Goal: Information Seeking & Learning: Learn about a topic

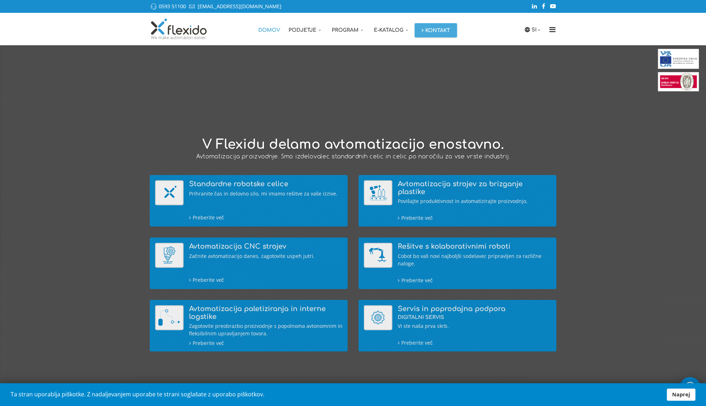
click at [599, 34] on div "SI SI EN DE Domov Podjetje O nas Video Zaposlitev Reference Novice Razvojni pro…" at bounding box center [353, 29] width 706 height 32
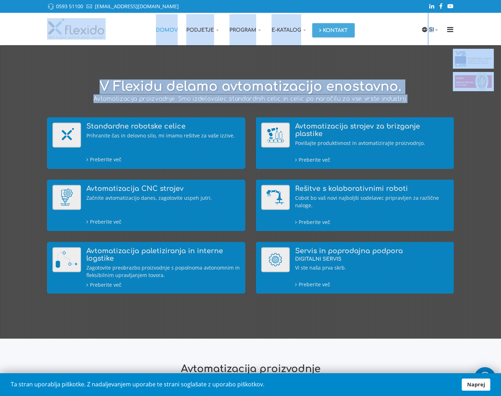
drag, startPoint x: 406, startPoint y: 98, endPoint x: 51, endPoint y: 20, distance: 362.8
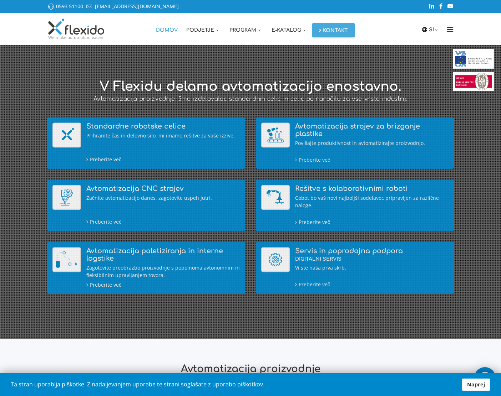
click at [407, 65] on div at bounding box center [250, 192] width 522 height 294
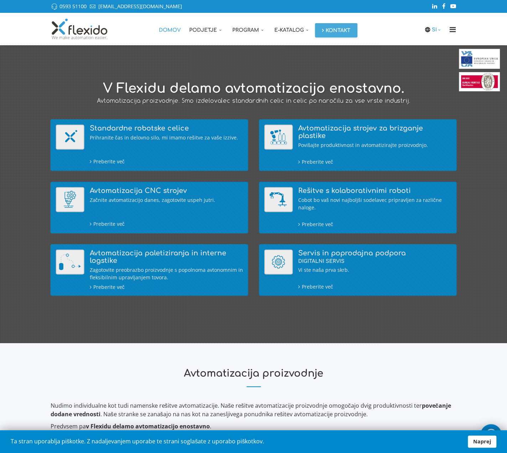
click at [436, 30] on link "SI" at bounding box center [437, 30] width 11 height 8
click at [436, 59] on link "EN" at bounding box center [437, 58] width 18 height 14
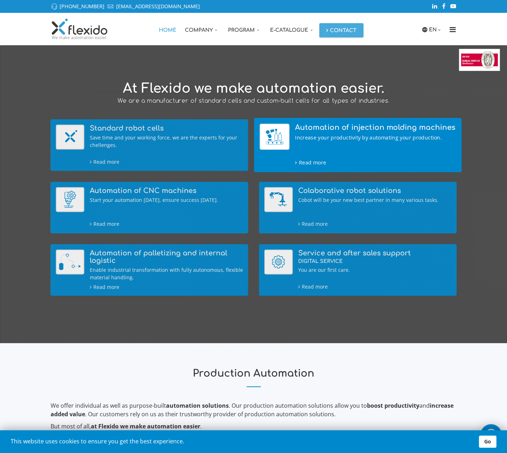
click at [314, 132] on div "Automation of injection molding machines Increase your productivity by automati…" at bounding box center [375, 144] width 161 height 43
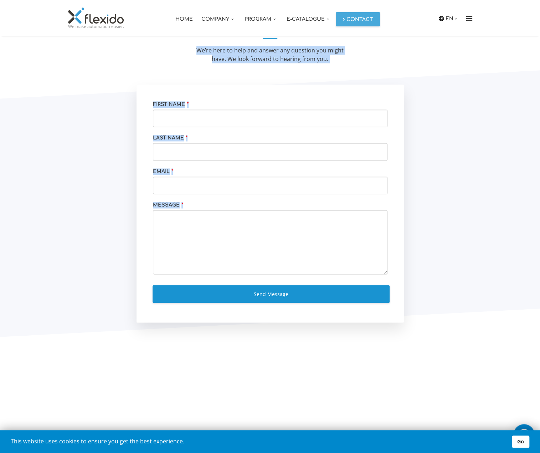
scroll to position [560, 0]
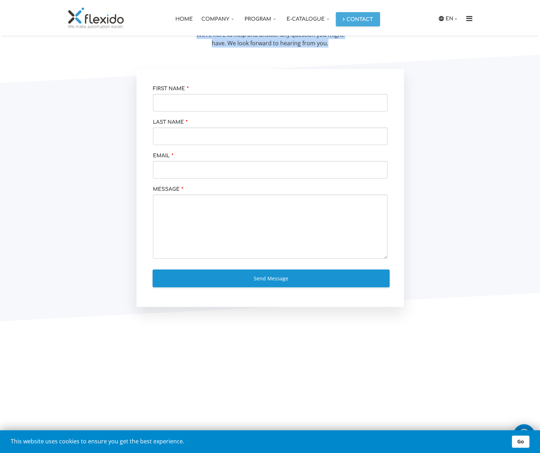
drag, startPoint x: 130, startPoint y: 150, endPoint x: 353, endPoint y: 56, distance: 241.9
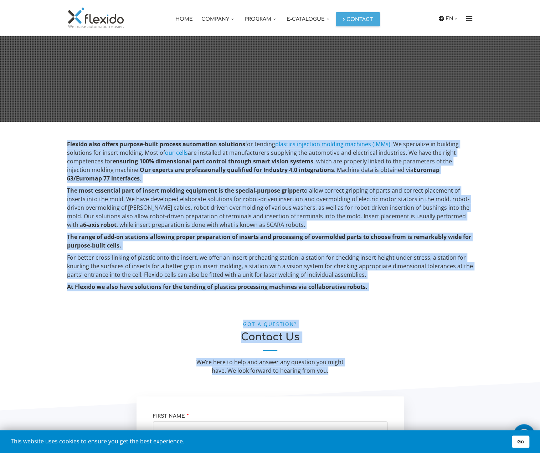
scroll to position [233, 0]
click at [345, 385] on section "GOT A QUESTION? Contact Us We’re here to help and answer any question you might…" at bounding box center [270, 350] width 551 height 91
drag, startPoint x: 352, startPoint y: 373, endPoint x: 40, endPoint y: 143, distance: 388.3
click at [40, 143] on div "Automation of injection molding machines Complex custom made solutions. Flex 7 …" at bounding box center [270, 306] width 551 height 989
click at [225, 186] on strong "The most essential part of insert molding equipment is the special-purpose grip…" at bounding box center [184, 190] width 235 height 8
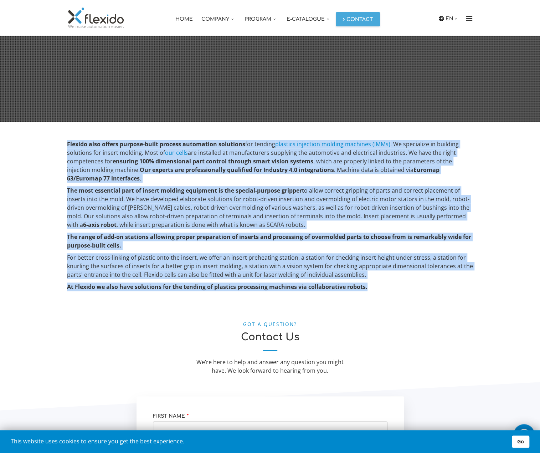
drag, startPoint x: 67, startPoint y: 142, endPoint x: 379, endPoint y: 289, distance: 345.0
click at [379, 289] on div "Flexido also offers purpose-built process automation solutions for tending plas…" at bounding box center [270, 215] width 406 height 151
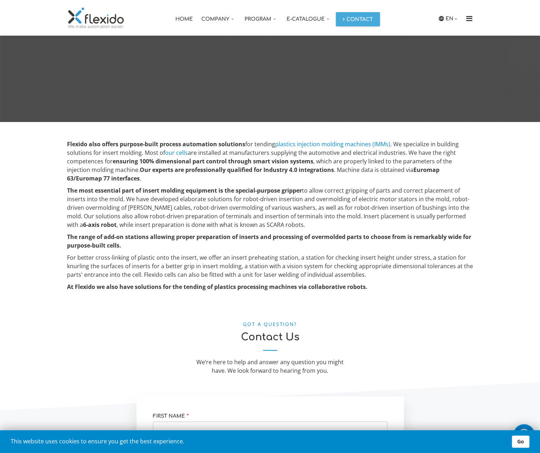
click at [412, 306] on section "GOT A QUESTION? Contact Us We’re here to help and answer any question you might…" at bounding box center [270, 350] width 551 height 91
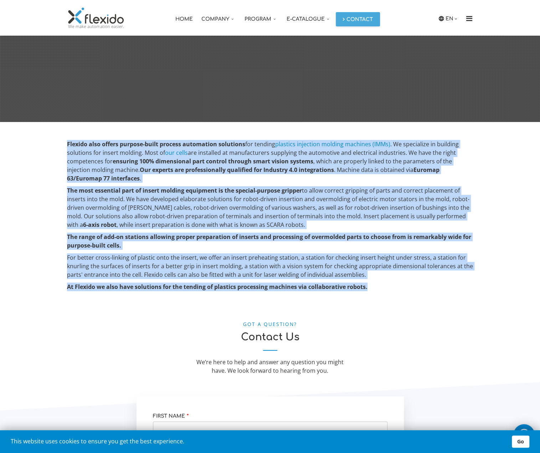
drag, startPoint x: 383, startPoint y: 287, endPoint x: 54, endPoint y: 148, distance: 356.8
click at [54, 148] on section "Flexido also offers purpose-built process automation solutions for tending plas…" at bounding box center [270, 213] width 551 height 183
click at [470, 174] on p "Flexido also offers purpose-built process automation solutions for tending plas…" at bounding box center [270, 161] width 406 height 43
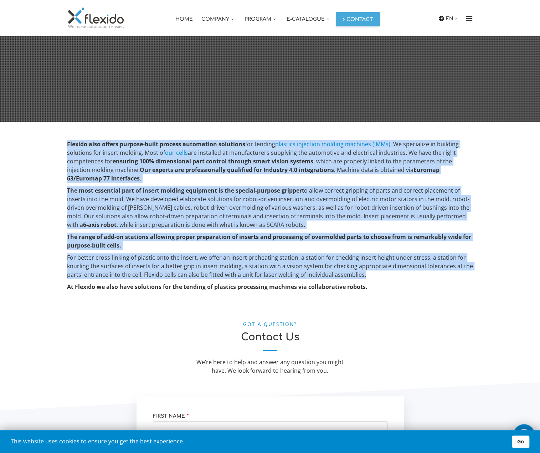
drag, startPoint x: 65, startPoint y: 145, endPoint x: 367, endPoint y: 272, distance: 327.2
click at [367, 272] on div "Flexido also offers purpose-built process automation solutions for tending plas…" at bounding box center [270, 222] width 417 height 165
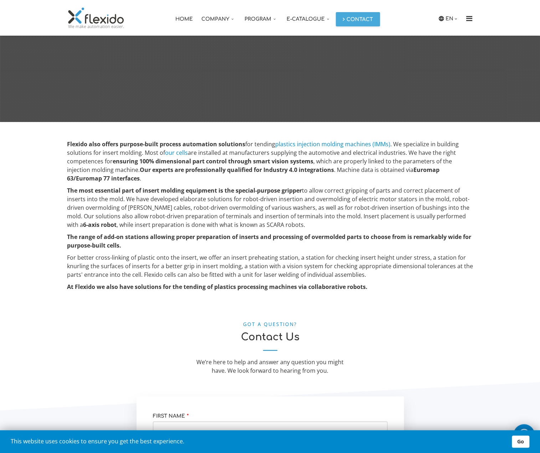
click at [400, 334] on h2 "Contact Us" at bounding box center [270, 341] width 406 height 19
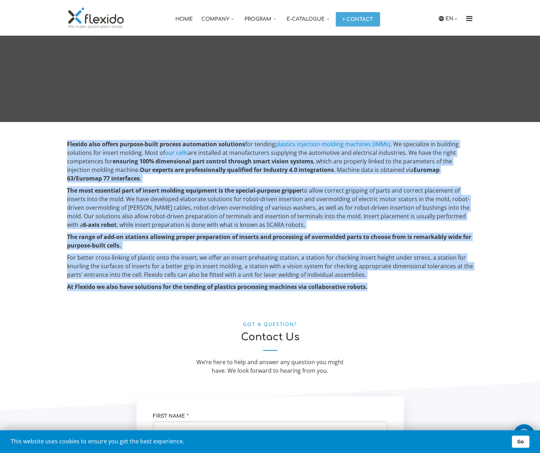
drag, startPoint x: 368, startPoint y: 287, endPoint x: 33, endPoint y: 132, distance: 369.1
click at [33, 132] on section "Flexido also offers purpose-built process automation solutions for tending plas…" at bounding box center [270, 213] width 551 height 183
click at [402, 285] on p "At Flexido we also have solutions for the tending of plastics processing machin…" at bounding box center [270, 286] width 406 height 9
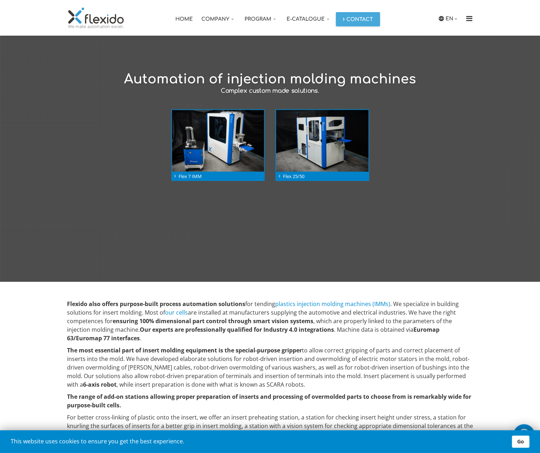
scroll to position [0, 0]
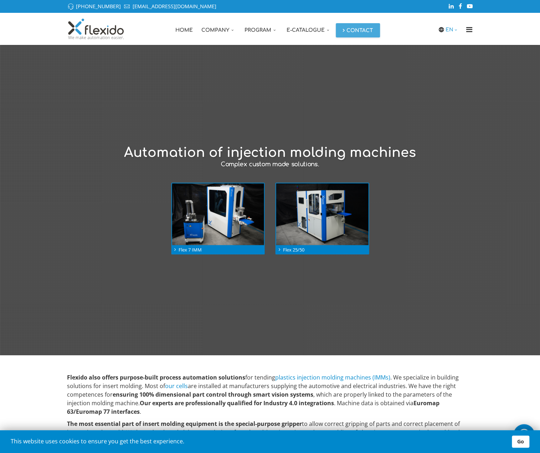
click at [446, 30] on link "EN" at bounding box center [453, 30] width 14 height 8
click at [448, 27] on link "EN" at bounding box center [453, 30] width 14 height 8
click at [497, 24] on div "EN SI EN DE Home Company About Us Video Careers News Program Standard Robot Cel…" at bounding box center [270, 29] width 540 height 32
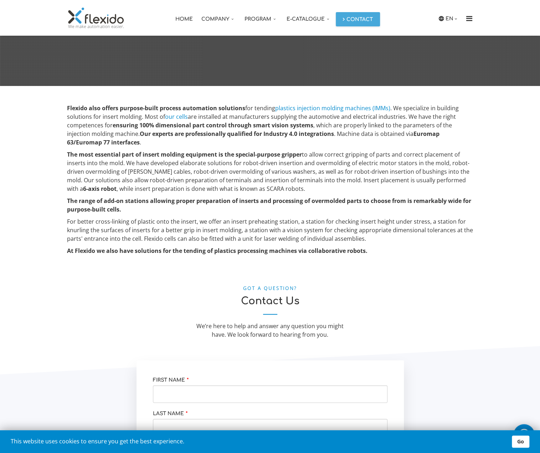
scroll to position [275, 0]
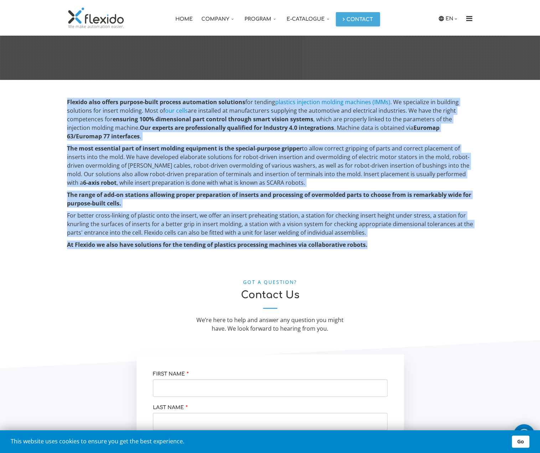
drag, startPoint x: 371, startPoint y: 249, endPoint x: 19, endPoint y: 105, distance: 380.0
click at [19, 105] on section "Flexido also offers purpose-built process automation solutions for tending plas…" at bounding box center [270, 171] width 551 height 183
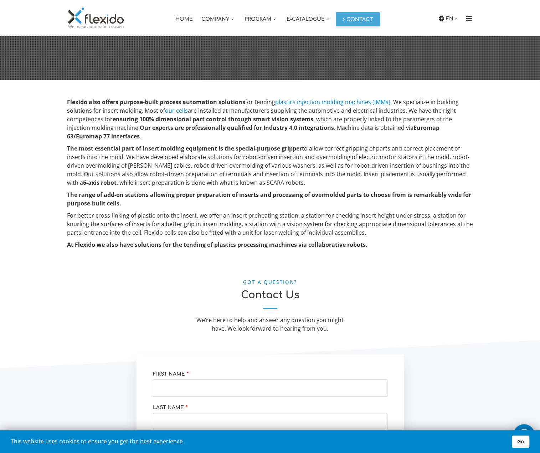
click at [355, 295] on h2 "Contact Us" at bounding box center [270, 299] width 406 height 19
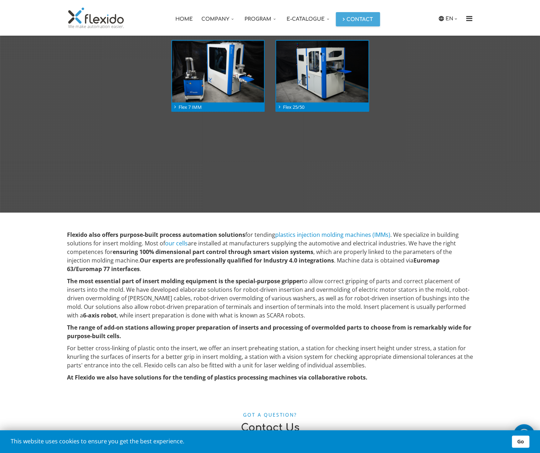
scroll to position [104, 0]
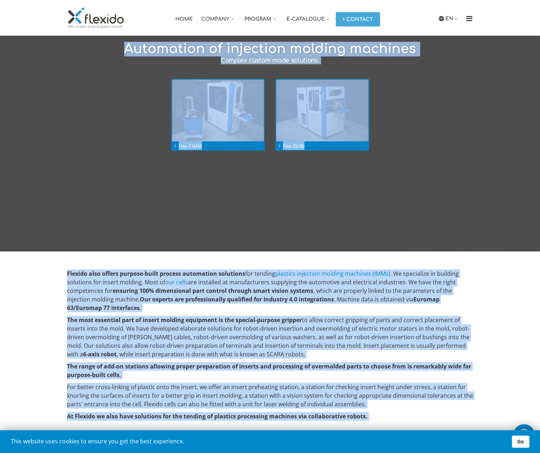
drag, startPoint x: 206, startPoint y: 352, endPoint x: 44, endPoint y: 46, distance: 346.7
click at [507, 333] on section "Flexido also offers purpose-built process automation solutions for tending plas…" at bounding box center [270, 342] width 551 height 183
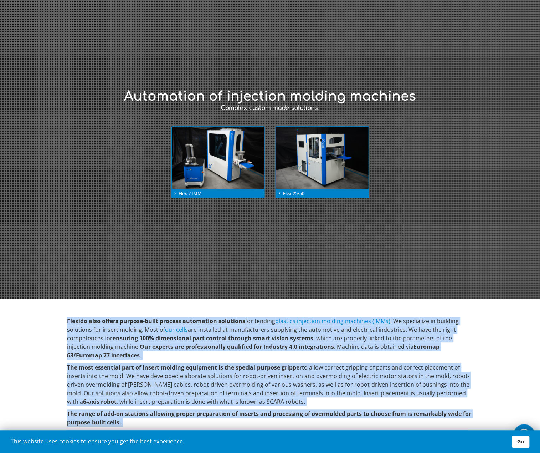
scroll to position [53, 0]
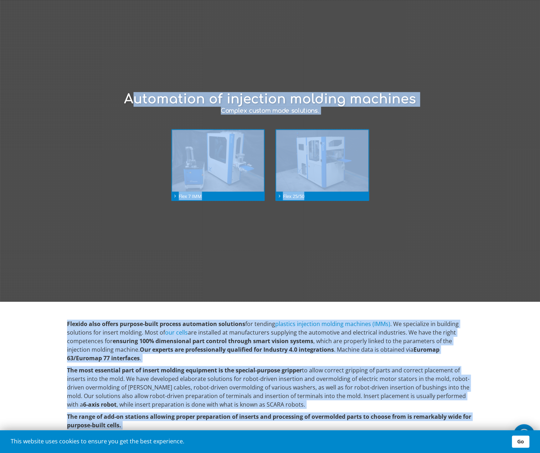
drag, startPoint x: 372, startPoint y: 191, endPoint x: 135, endPoint y: 97, distance: 254.6
drag, startPoint x: 390, startPoint y: 210, endPoint x: 385, endPoint y: 219, distance: 10.4
click at [390, 210] on div at bounding box center [270, 146] width 551 height 310
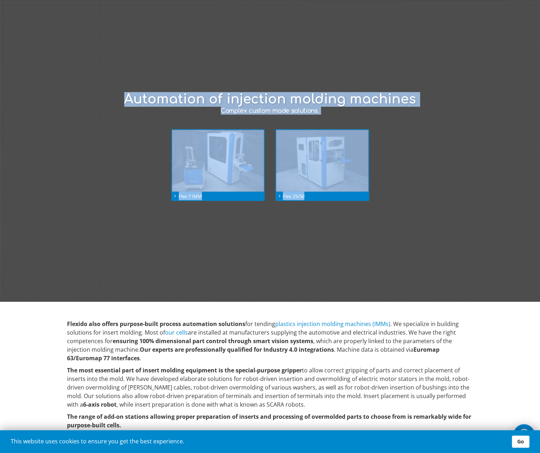
drag, startPoint x: 421, startPoint y: 209, endPoint x: 119, endPoint y: 93, distance: 323.7
click at [119, 93] on div "Automation of injection molding machines Complex custom made solutions. Flex 7 …" at bounding box center [270, 146] width 551 height 310
click at [339, 119] on div "Automation of injection molding machines Complex custom made solutions. Flex 7 …" at bounding box center [270, 146] width 551 height 108
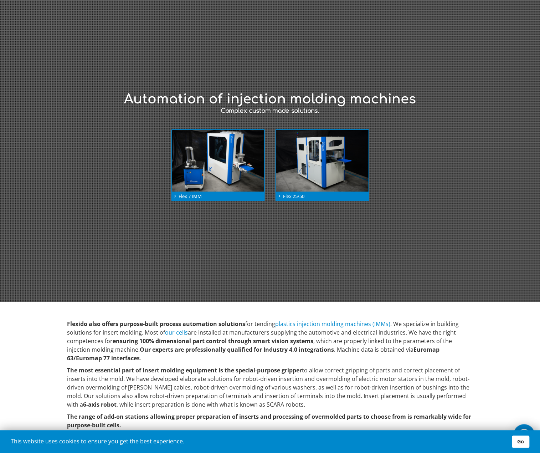
click at [121, 97] on h1 "Automation of injection molding machines" at bounding box center [270, 99] width 540 height 14
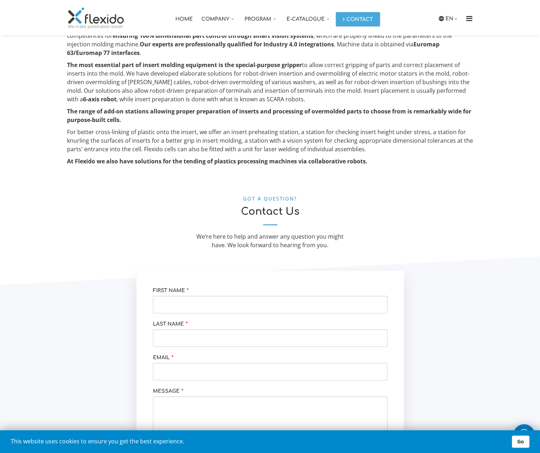
scroll to position [326, 0]
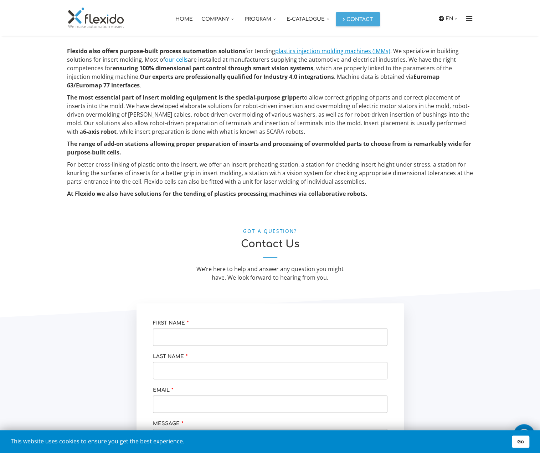
click at [333, 50] on link "plastics injection molding machines (IMMs)" at bounding box center [332, 51] width 115 height 8
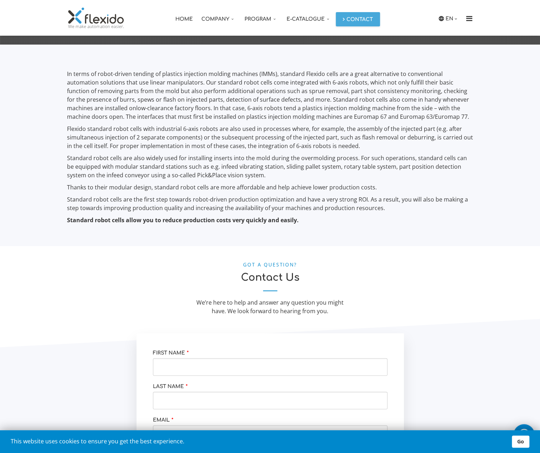
scroll to position [337, 0]
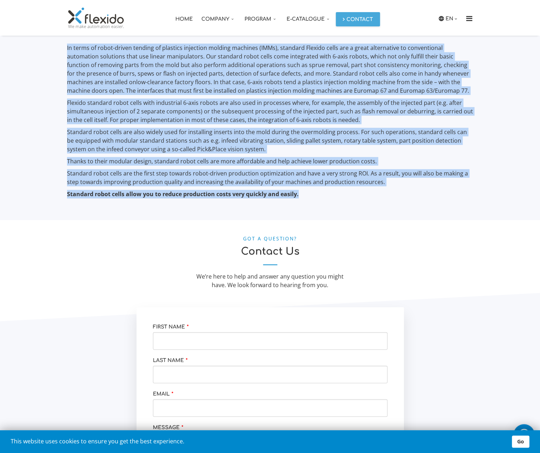
drag, startPoint x: 318, startPoint y: 196, endPoint x: 46, endPoint y: 50, distance: 308.5
click at [46, 50] on section "In terms of robot-driven tending of plastics injection molding machines (IMMs),…" at bounding box center [270, 119] width 551 height 201
drag, startPoint x: 66, startPoint y: 48, endPoint x: 346, endPoint y: 209, distance: 323.8
click at [346, 209] on section "In terms of robot-driven tending of plastics injection molding machines (IMMs),…" at bounding box center [270, 119] width 551 height 201
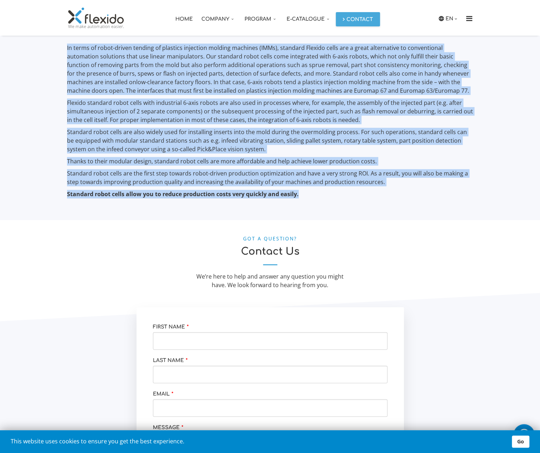
click at [308, 206] on section "In terms of robot-driven tending of plastics injection molding machines (IMMs),…" at bounding box center [270, 119] width 551 height 201
drag, startPoint x: 322, startPoint y: 199, endPoint x: 41, endPoint y: 45, distance: 320.4
click at [41, 45] on section "In terms of robot-driven tending of plastics injection molding machines (IMMs),…" at bounding box center [270, 119] width 551 height 201
click at [52, 112] on section "In terms of robot-driven tending of plastics injection molding machines (IMMs),…" at bounding box center [270, 119] width 551 height 201
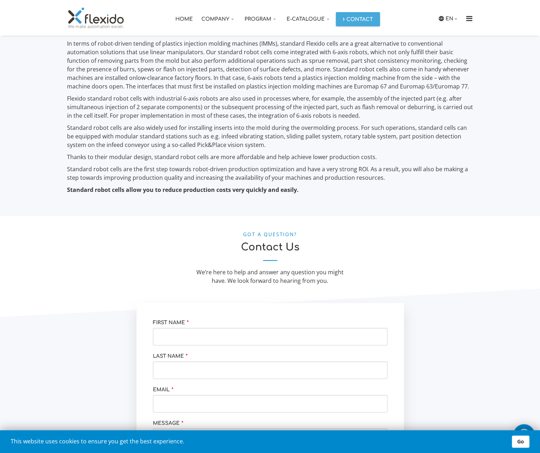
scroll to position [342, 0]
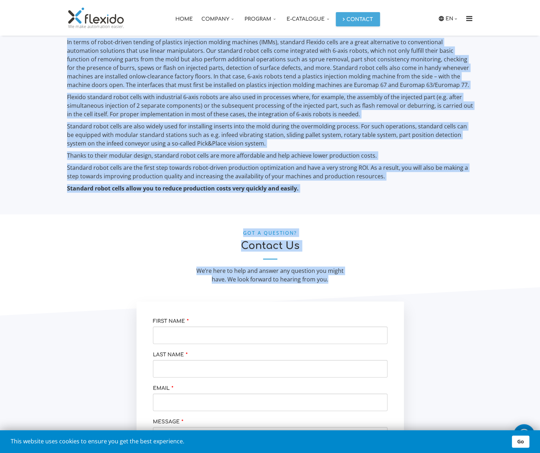
drag, startPoint x: 66, startPoint y: 39, endPoint x: 395, endPoint y: 275, distance: 405.5
click at [391, 280] on div "IMM Machine Standard robot cells IMM Machine Standard robot cells Flex 7 IMM TM…" at bounding box center [270, 139] width 551 height 872
drag, startPoint x: 498, startPoint y: 215, endPoint x: 493, endPoint y: 216, distance: 5.2
click at [497, 215] on section "GOT A QUESTION? Contact Us We’re here to help and answer any question you might…" at bounding box center [270, 257] width 551 height 87
click at [427, 204] on section "In terms of robot-driven tending of plastics injection molding machines (IMMs),…" at bounding box center [270, 113] width 551 height 201
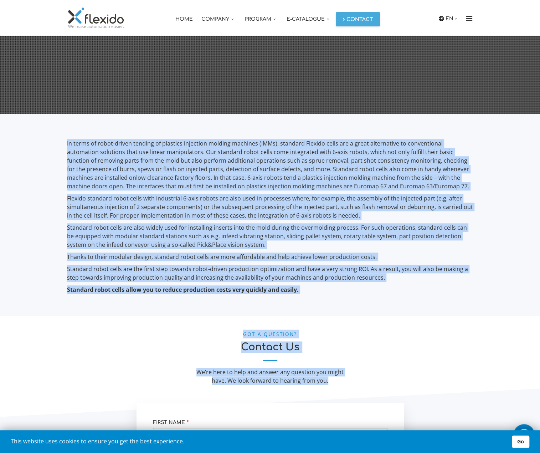
scroll to position [252, 0]
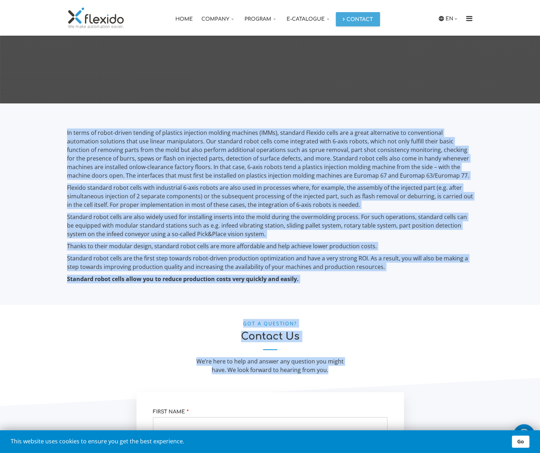
click at [488, 195] on section "In terms of robot-driven tending of plastics injection molding machines (IMMs),…" at bounding box center [270, 203] width 551 height 201
click at [387, 185] on p "Flexido standard robot cells with industrial 6-axis robots are also used in pro…" at bounding box center [270, 196] width 406 height 26
click at [391, 177] on p "In terms of robot-driven tending of plastics injection molding machines (IMMs),…" at bounding box center [270, 153] width 406 height 51
drag, startPoint x: 63, startPoint y: 130, endPoint x: 332, endPoint y: 368, distance: 358.9
click at [332, 368] on div "IMM Machine Standard robot cells IMM Machine Standard robot cells Flex 7 IMM TM…" at bounding box center [270, 229] width 551 height 872
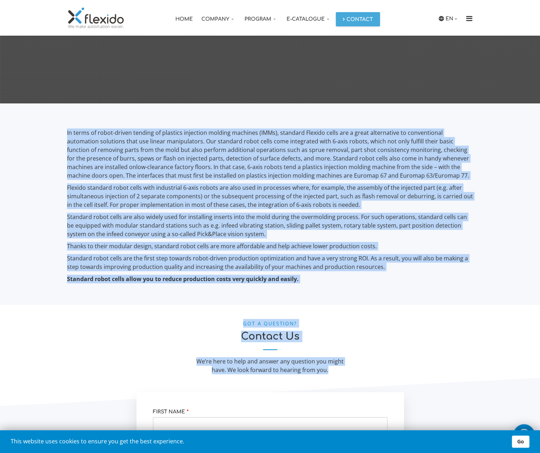
click at [333, 372] on div "We’re here to help and answer any question you might have. We look forward to h…" at bounding box center [270, 365] width 157 height 17
drag, startPoint x: 346, startPoint y: 373, endPoint x: 53, endPoint y: 126, distance: 382.6
click at [53, 126] on div "IMM Machine Standard robot cells IMM Machine Standard robot cells Flex 7 IMM TM…" at bounding box center [270, 229] width 551 height 872
click at [42, 211] on section "In terms of robot-driven tending of plastics injection molding machines (IMMs),…" at bounding box center [270, 203] width 551 height 201
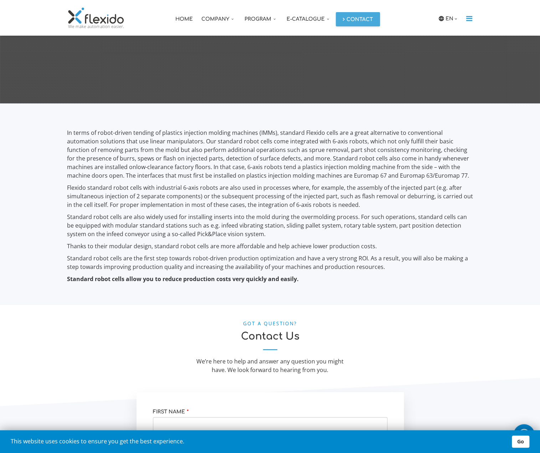
click at [472, 18] on icon "Menu" at bounding box center [469, 18] width 11 height 7
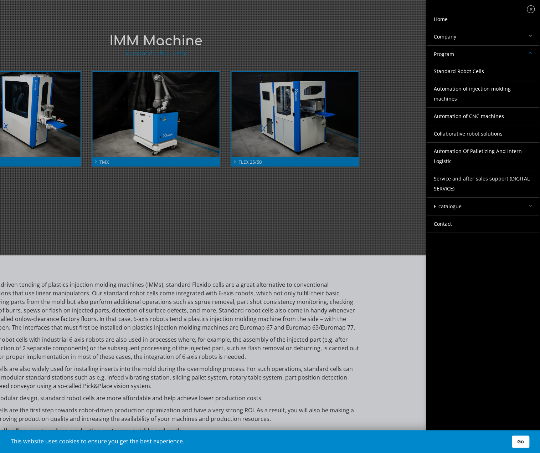
scroll to position [0, 0]
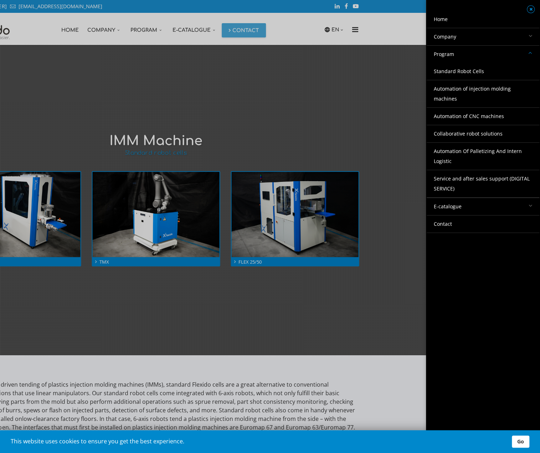
click at [527, 10] on link "Close" at bounding box center [531, 9] width 8 height 8
